Goal: Task Accomplishment & Management: Use online tool/utility

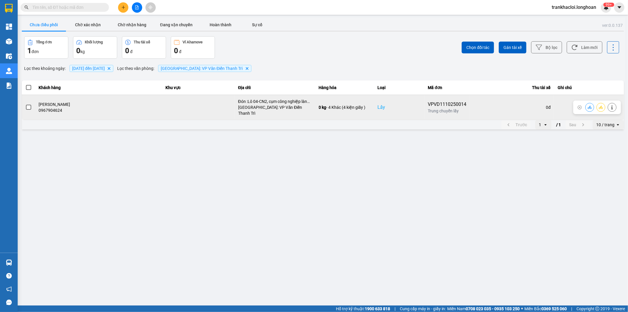
click at [601, 106] on icon at bounding box center [601, 107] width 4 height 4
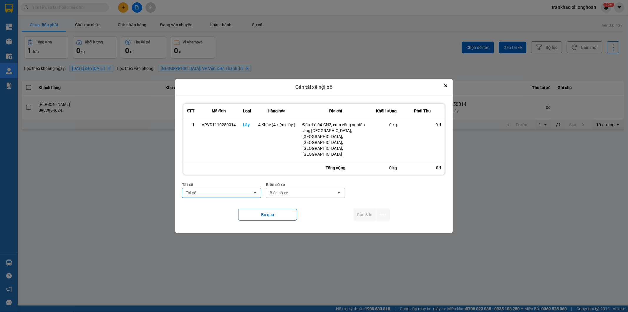
click at [216, 188] on div "Tài xế" at bounding box center [217, 192] width 70 height 9
type input "sướng"
drag, startPoint x: 221, startPoint y: 201, endPoint x: 239, endPoint y: 200, distance: 18.6
click at [221, 201] on span "0369971969 - [PERSON_NAME] 0336.858.247" at bounding box center [223, 203] width 72 height 12
click at [305, 190] on div "Biển số xe" at bounding box center [304, 193] width 18 height 6
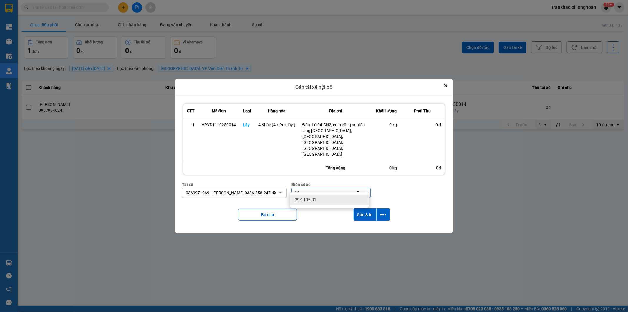
type input "31"
drag, startPoint x: 306, startPoint y: 203, endPoint x: 310, endPoint y: 194, distance: 10.4
click at [307, 204] on div "29K-105.31" at bounding box center [329, 199] width 79 height 11
click at [384, 211] on icon "dialog" at bounding box center [383, 214] width 6 height 6
click at [363, 224] on span "Chỉ gán tài" at bounding box center [359, 225] width 19 height 6
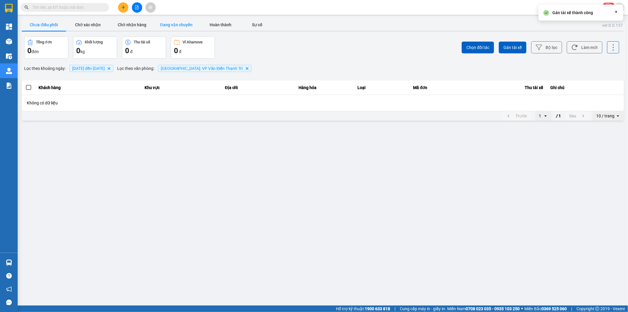
click at [181, 22] on button "Đang vận chuyển" at bounding box center [176, 25] width 44 height 12
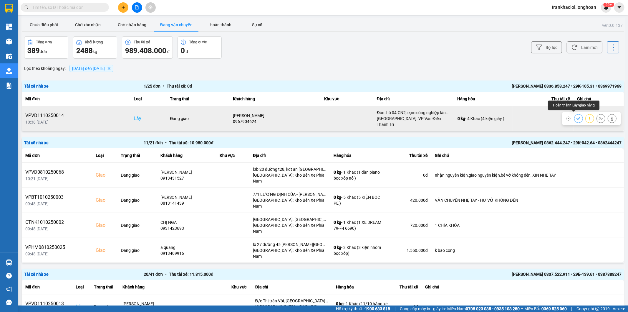
click at [577, 117] on icon at bounding box center [579, 118] width 4 height 3
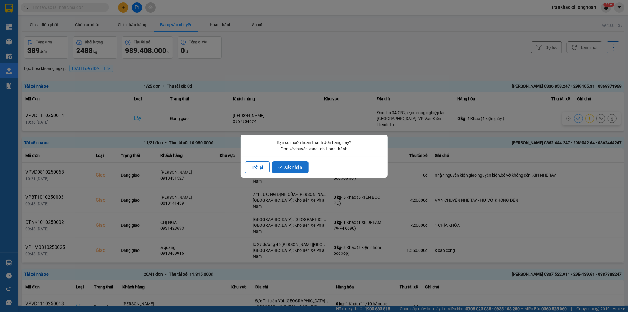
click at [296, 170] on button "Xác nhận" at bounding box center [290, 167] width 37 height 12
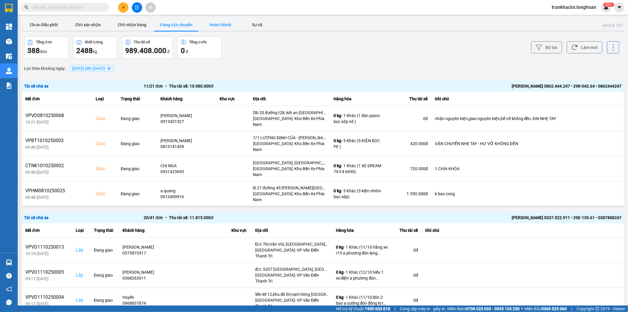
click at [219, 27] on button "Hoàn thành" at bounding box center [221, 25] width 44 height 12
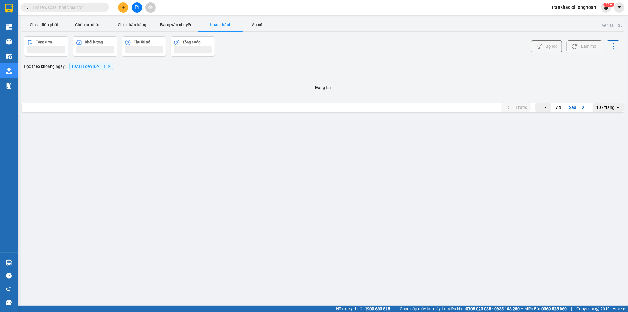
click at [543, 49] on button "Bộ lọc" at bounding box center [546, 46] width 31 height 12
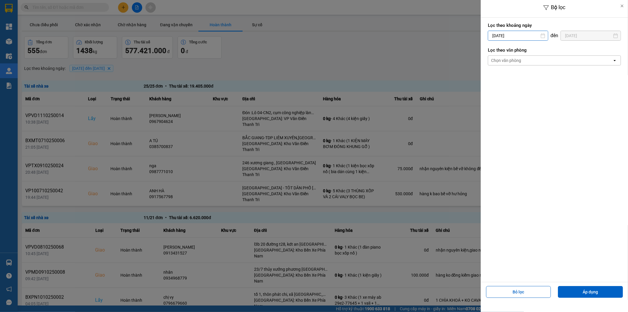
click at [513, 34] on input "[DATE]" at bounding box center [518, 35] width 60 height 9
click at [548, 90] on div "11" at bounding box center [550, 91] width 8 height 7
type input "[DATE]"
click at [533, 58] on div "Chọn văn phòng" at bounding box center [550, 60] width 124 height 9
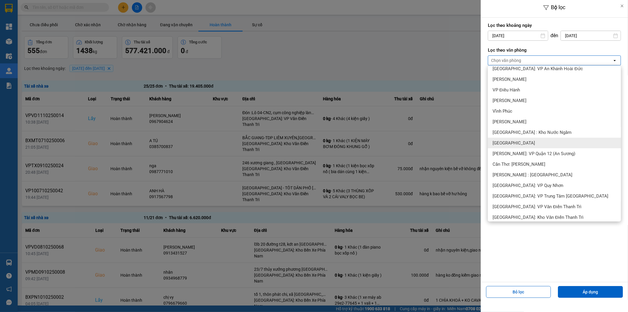
scroll to position [272, 0]
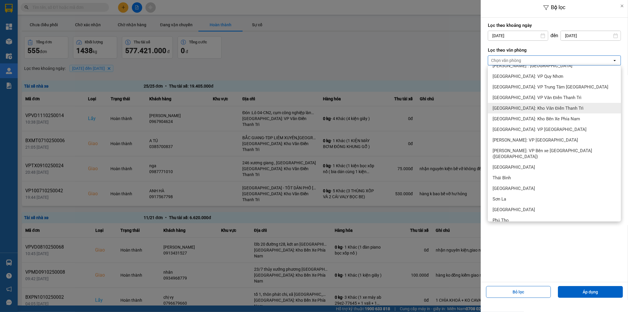
click at [525, 108] on span "[GEOGRAPHIC_DATA]: Kho Văn Điển Thanh Trì" at bounding box center [538, 108] width 91 height 6
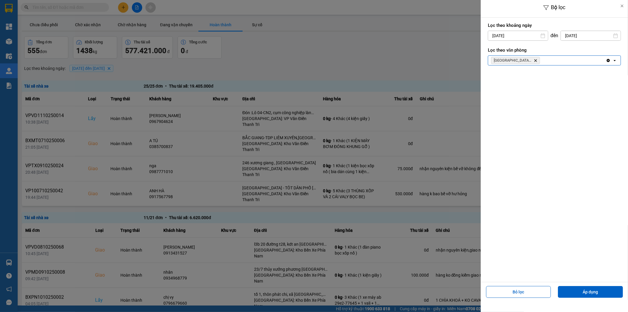
click at [559, 61] on div "[GEOGRAPHIC_DATA]: [PERSON_NAME] Trì Delete" at bounding box center [547, 60] width 118 height 9
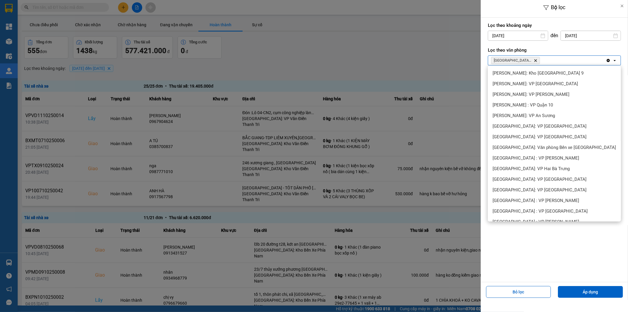
scroll to position [237, 0]
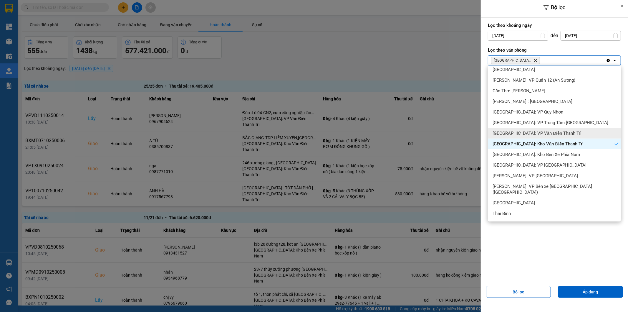
click at [529, 132] on span "[GEOGRAPHIC_DATA]: VP Văn Điển Thanh Trì" at bounding box center [537, 133] width 89 height 6
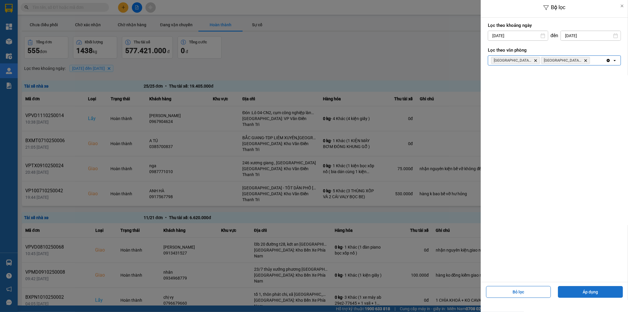
click at [594, 292] on button "Áp dụng" at bounding box center [590, 292] width 65 height 12
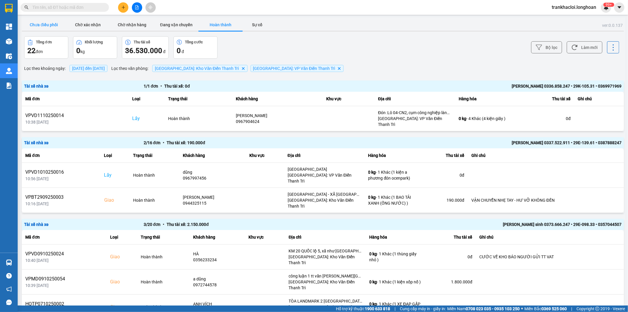
click at [40, 27] on button "Chưa điều phối" at bounding box center [44, 25] width 44 height 12
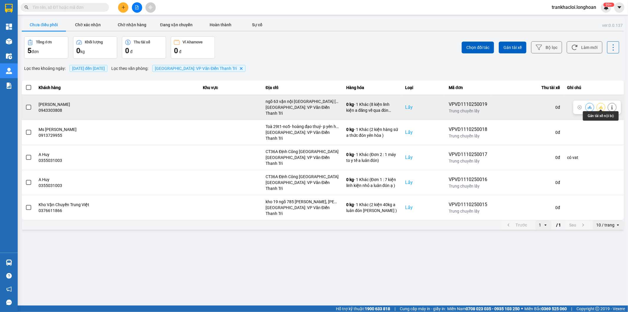
click at [599, 105] on icon at bounding box center [601, 107] width 4 height 4
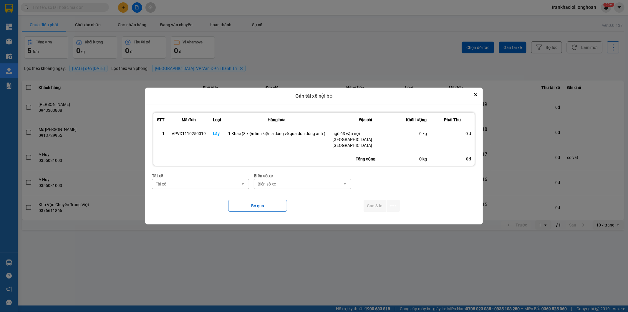
click at [208, 179] on div "Tài xế" at bounding box center [196, 183] width 88 height 9
type input "d"
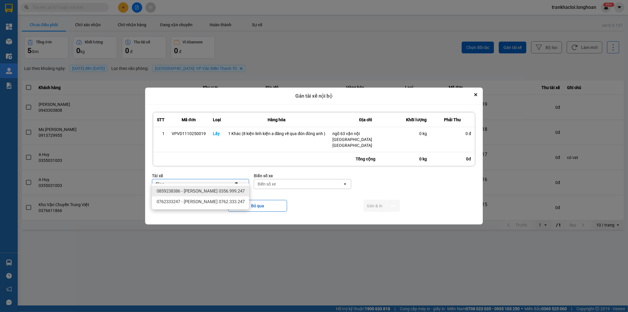
type input "đăng"
click at [195, 192] on span "0859238386 - [PERSON_NAME] 0356.999.247" at bounding box center [201, 191] width 88 height 6
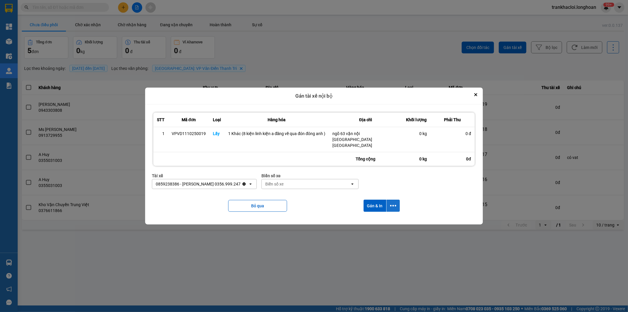
click at [393, 205] on icon "dialog" at bounding box center [393, 205] width 6 height 1
drag, startPoint x: 374, startPoint y: 215, endPoint x: 329, endPoint y: 200, distance: 47.4
click at [373, 215] on span "Chỉ gán tài" at bounding box center [369, 216] width 19 height 6
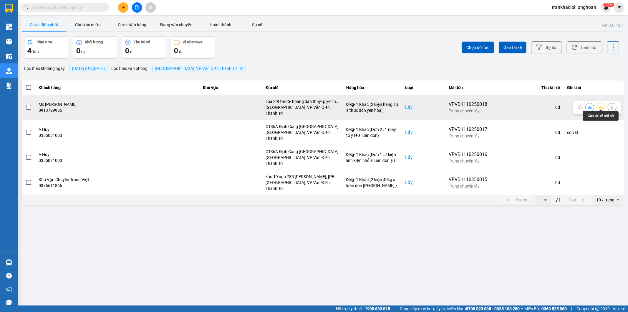
click at [599, 105] on icon at bounding box center [601, 107] width 4 height 4
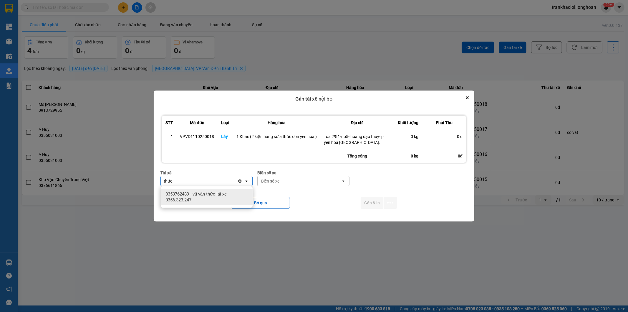
type input "thức"
click at [211, 196] on span "0353762489 - vũ văn thức lái xe 0356.323.247" at bounding box center [208, 197] width 85 height 12
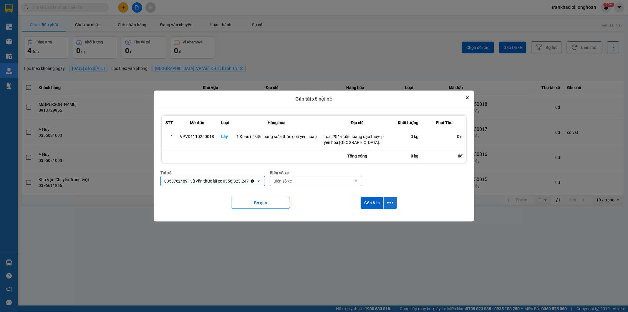
click at [391, 200] on icon "dialog" at bounding box center [390, 202] width 6 height 6
click at [364, 217] on span "Chỉ gán tài" at bounding box center [366, 219] width 19 height 6
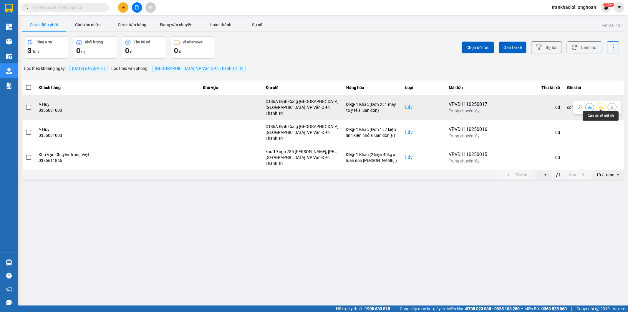
click at [602, 105] on icon at bounding box center [601, 106] width 4 height 3
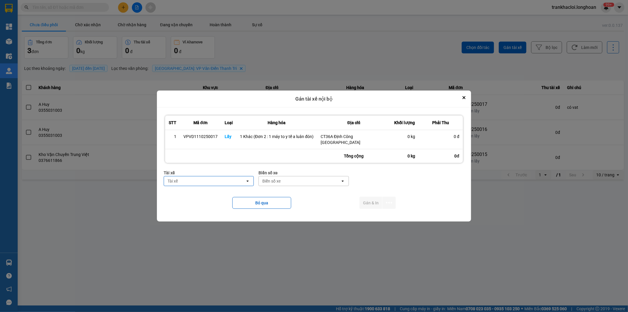
click at [214, 181] on div "Tài xế" at bounding box center [204, 180] width 81 height 9
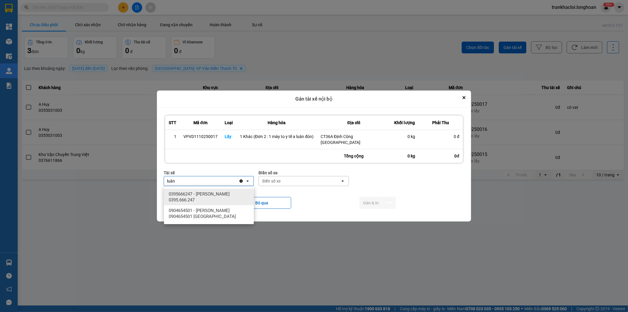
type input "luân"
click at [206, 197] on span "0395666247 - [PERSON_NAME] 0395.666.247" at bounding box center [210, 197] width 83 height 12
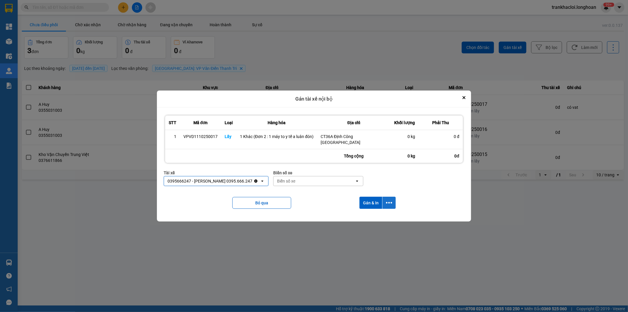
click at [390, 201] on icon "dialog" at bounding box center [389, 202] width 6 height 6
click at [366, 219] on span "Chỉ gán tài" at bounding box center [365, 219] width 19 height 6
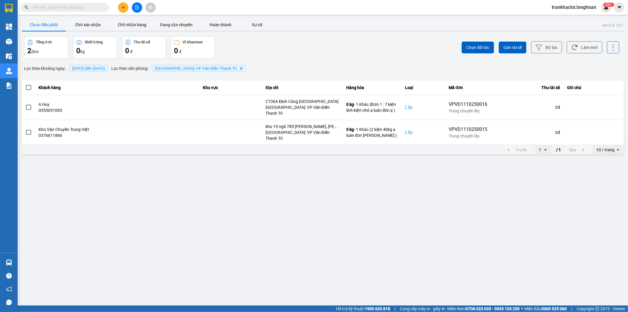
drag, startPoint x: 28, startPoint y: 87, endPoint x: 44, endPoint y: 89, distance: 15.4
click at [28, 87] on span at bounding box center [28, 87] width 5 height 5
click at [25, 84] on input "checkbox" at bounding box center [25, 84] width 0 height 0
click at [520, 48] on span "Gán tài xế" at bounding box center [513, 47] width 18 height 6
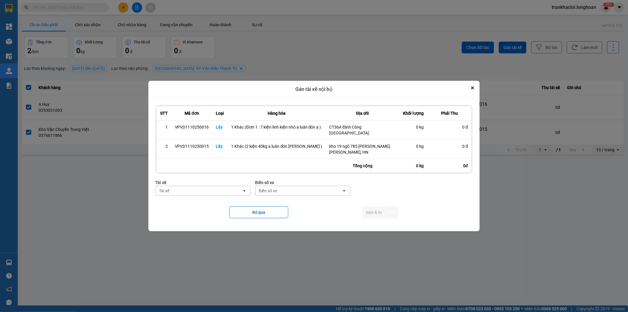
click at [219, 190] on div "Tài xế" at bounding box center [199, 190] width 87 height 9
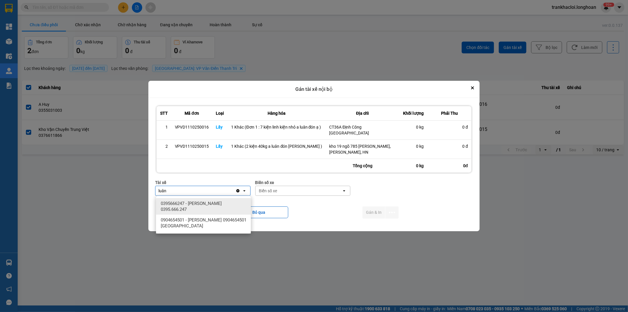
type input "luân"
click at [203, 202] on span "0395666247 - [PERSON_NAME] 0395.666.247" at bounding box center [205, 206] width 88 height 12
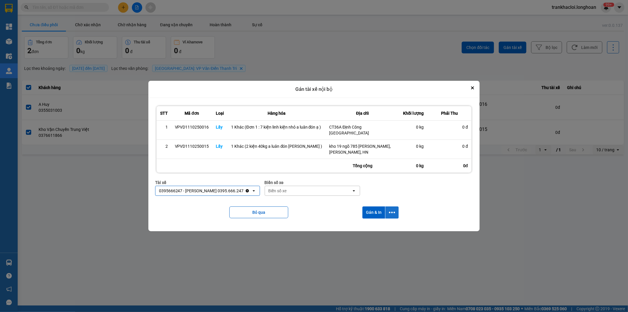
drag, startPoint x: 394, startPoint y: 211, endPoint x: 387, endPoint y: 214, distance: 7.2
click at [394, 211] on icon "dialog" at bounding box center [392, 212] width 6 height 6
click at [364, 227] on span "Chỉ gán tài" at bounding box center [368, 228] width 19 height 6
